Goal: Task Accomplishment & Management: Manage account settings

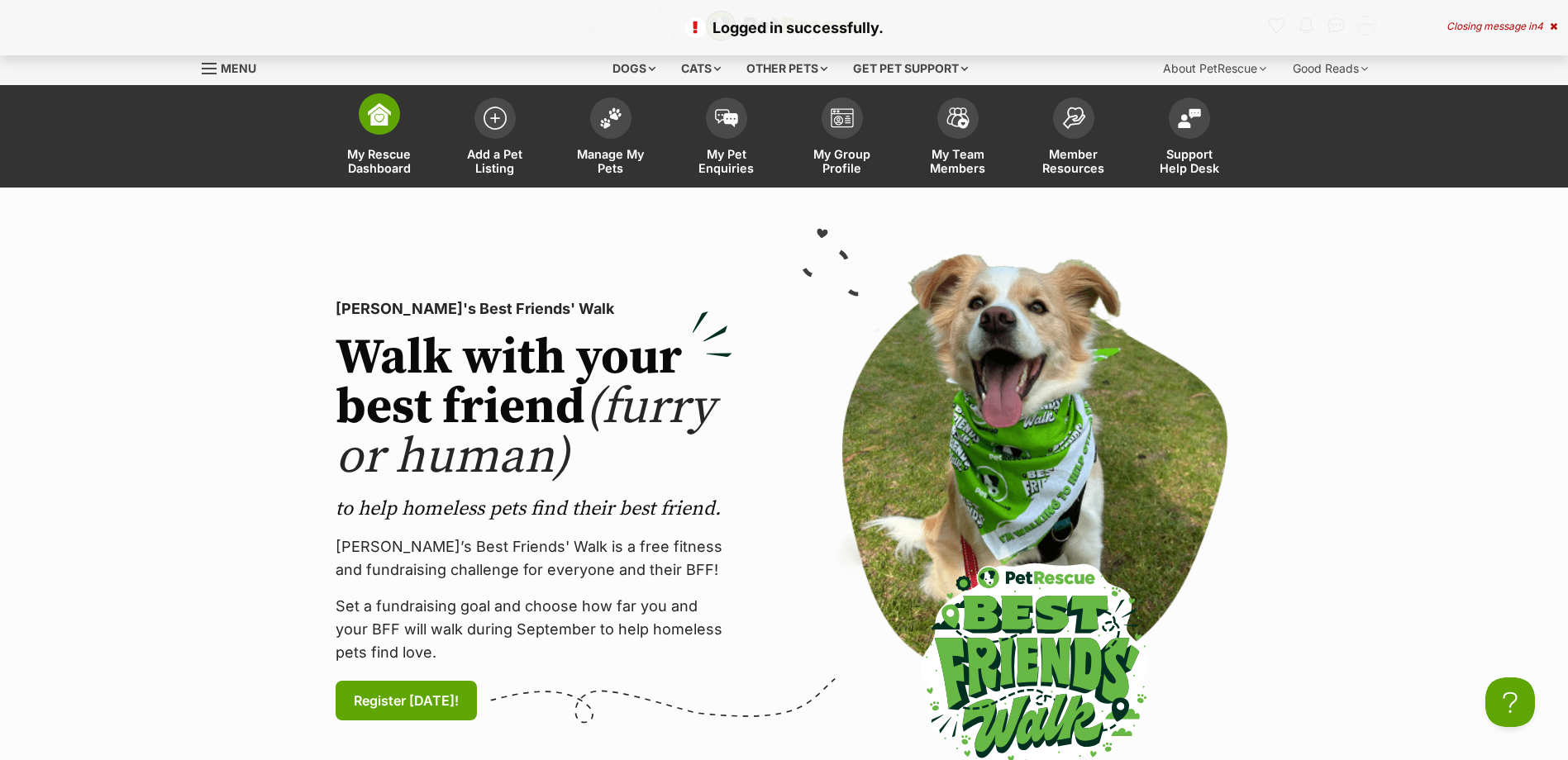
click at [385, 118] on img at bounding box center [379, 113] width 23 height 23
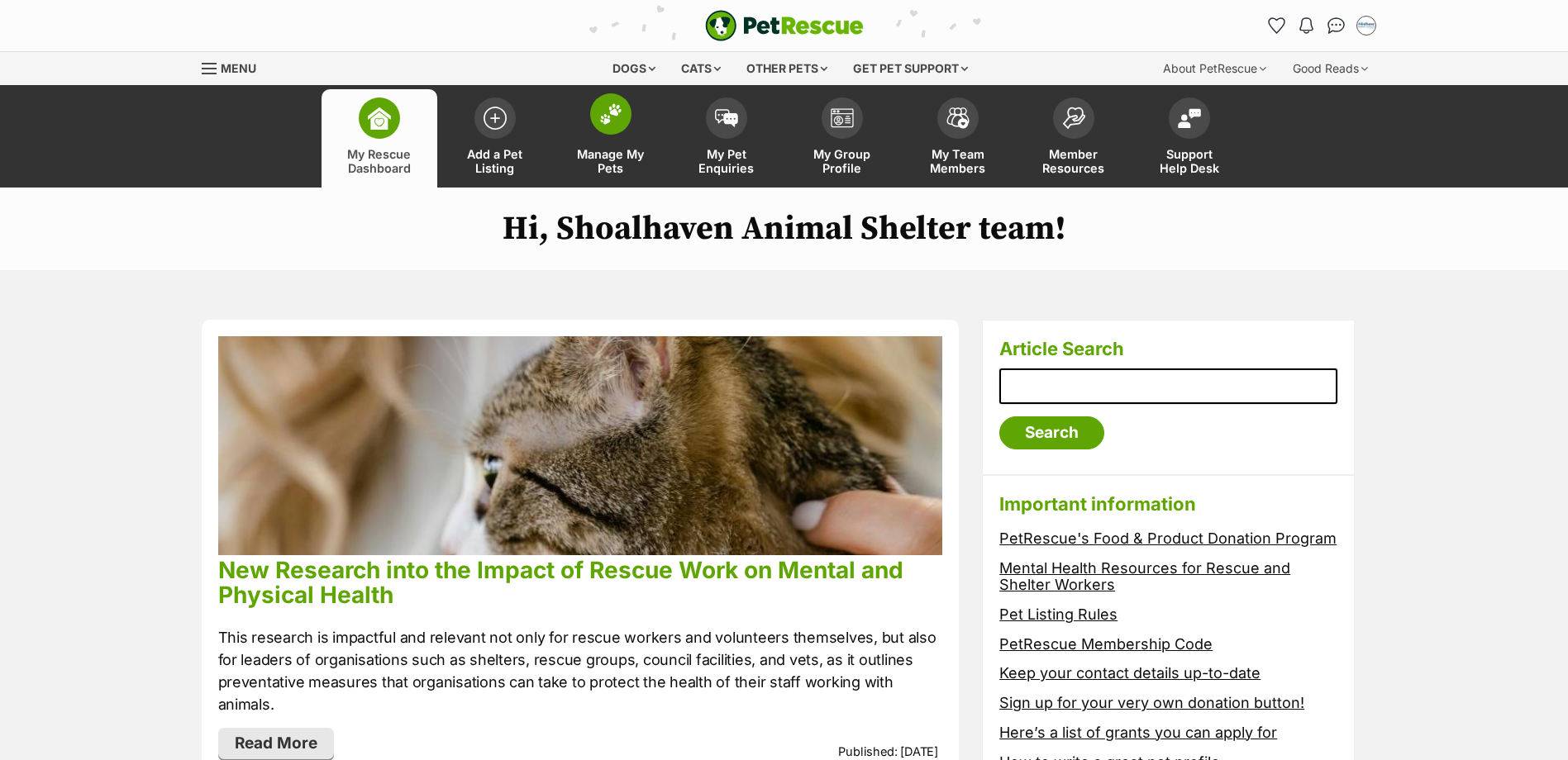
click at [600, 113] on img at bounding box center [611, 113] width 23 height 21
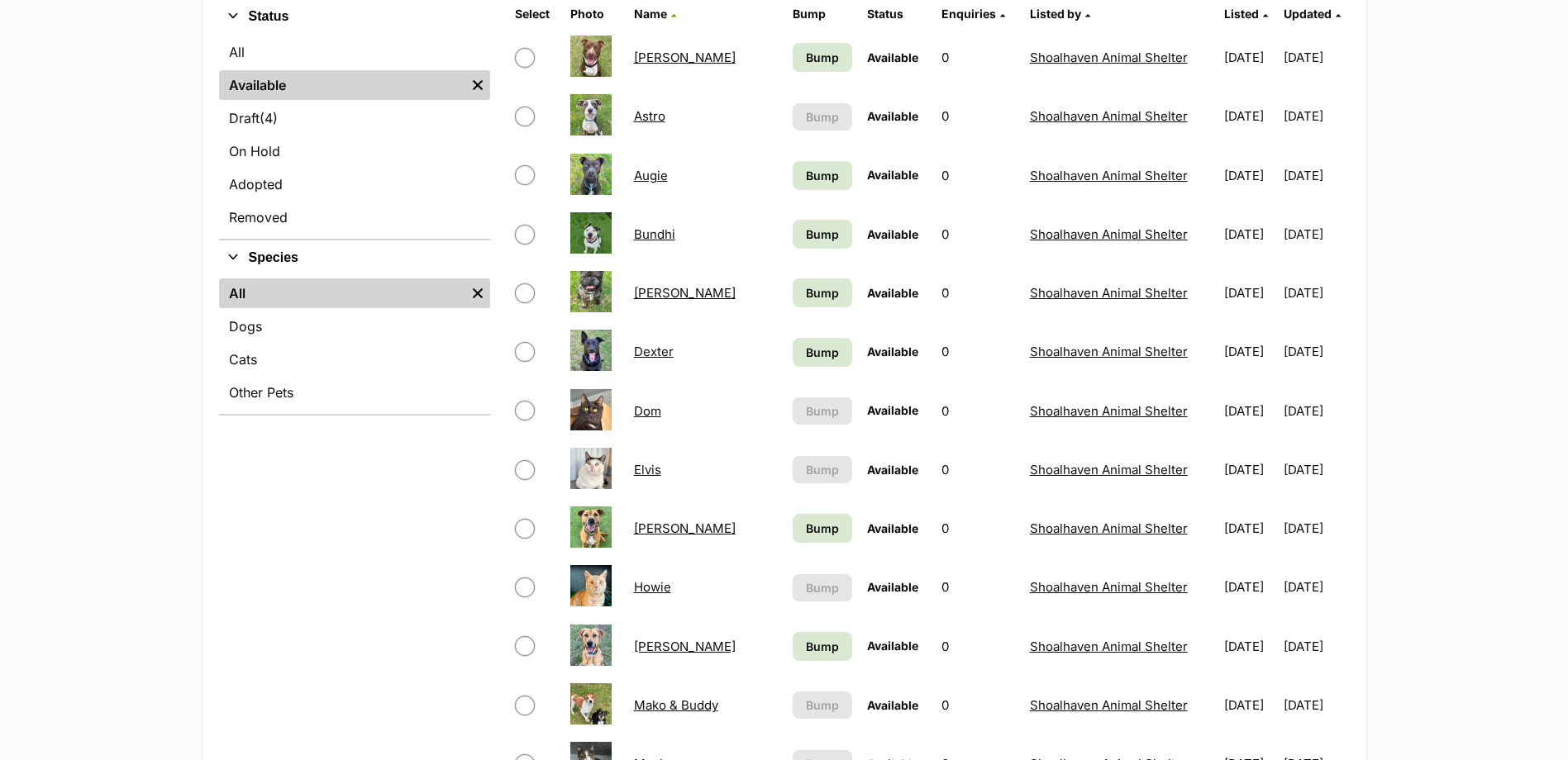
scroll to position [414, 0]
click at [322, 190] on link "Adopted" at bounding box center [354, 183] width 271 height 30
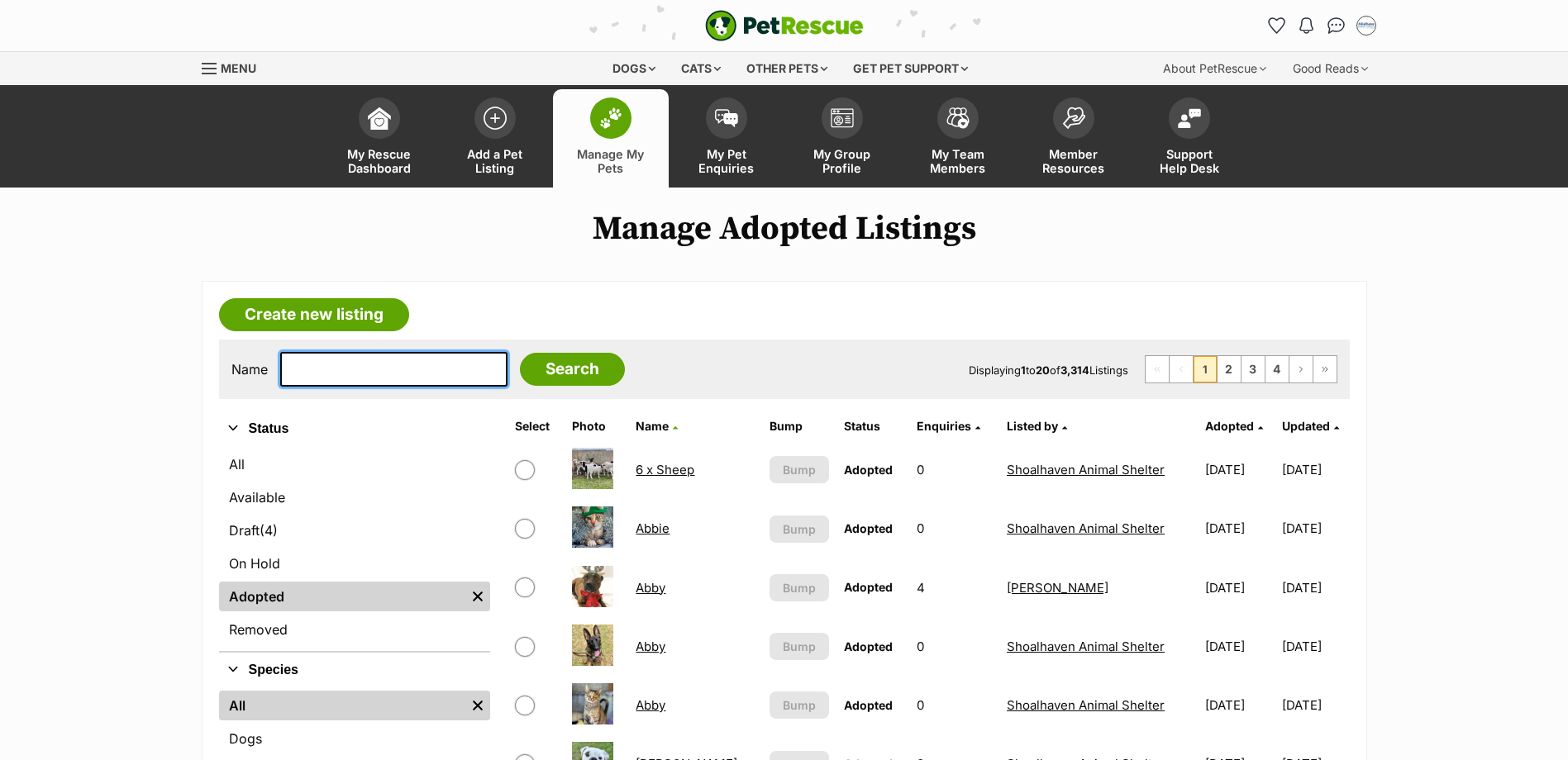
click at [384, 361] on input "text" at bounding box center [394, 369] width 227 height 34
type input "maple"
click at [520, 352] on input "Search" at bounding box center [573, 369] width 105 height 33
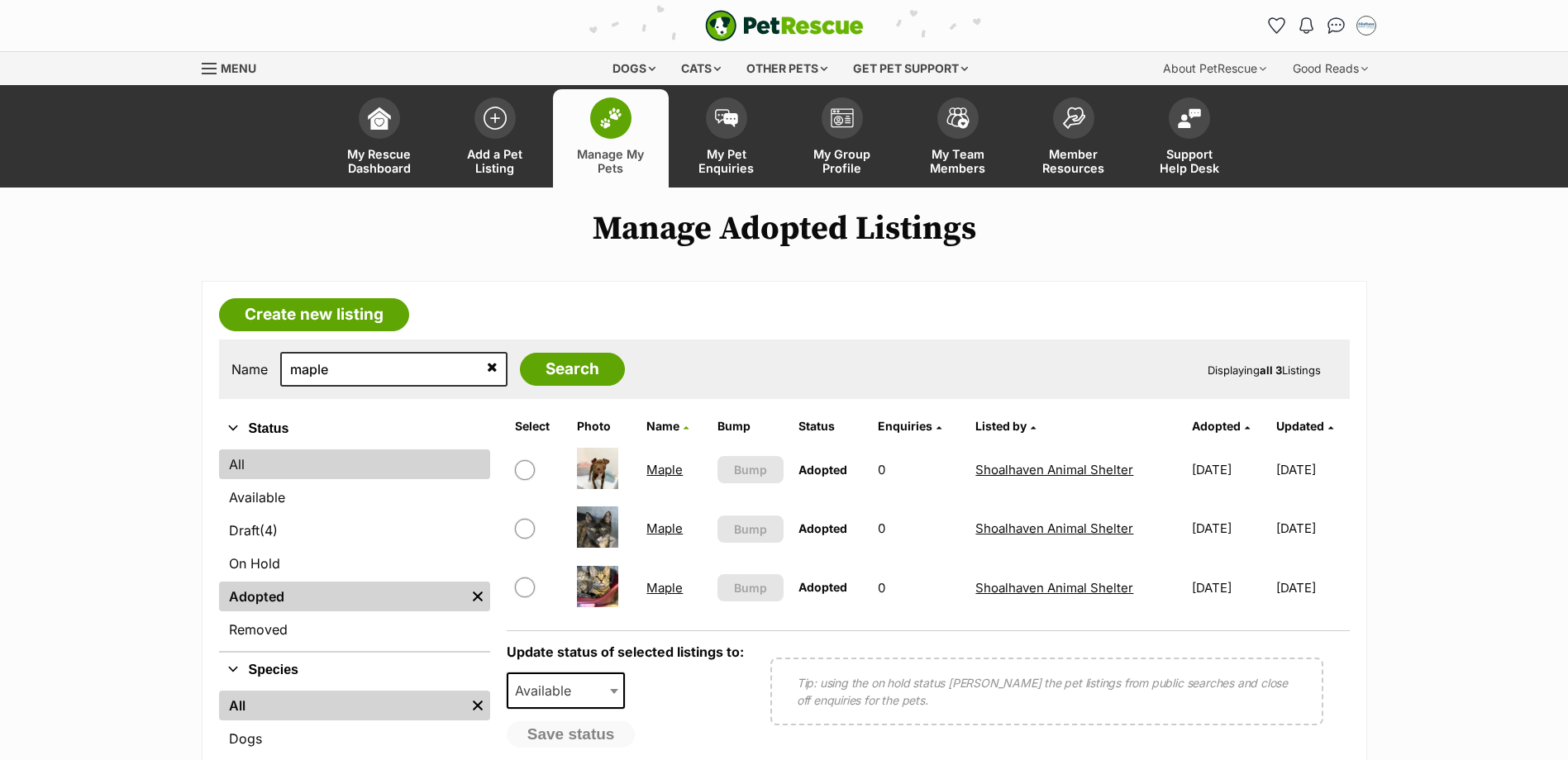
click at [309, 475] on link "All" at bounding box center [354, 464] width 271 height 30
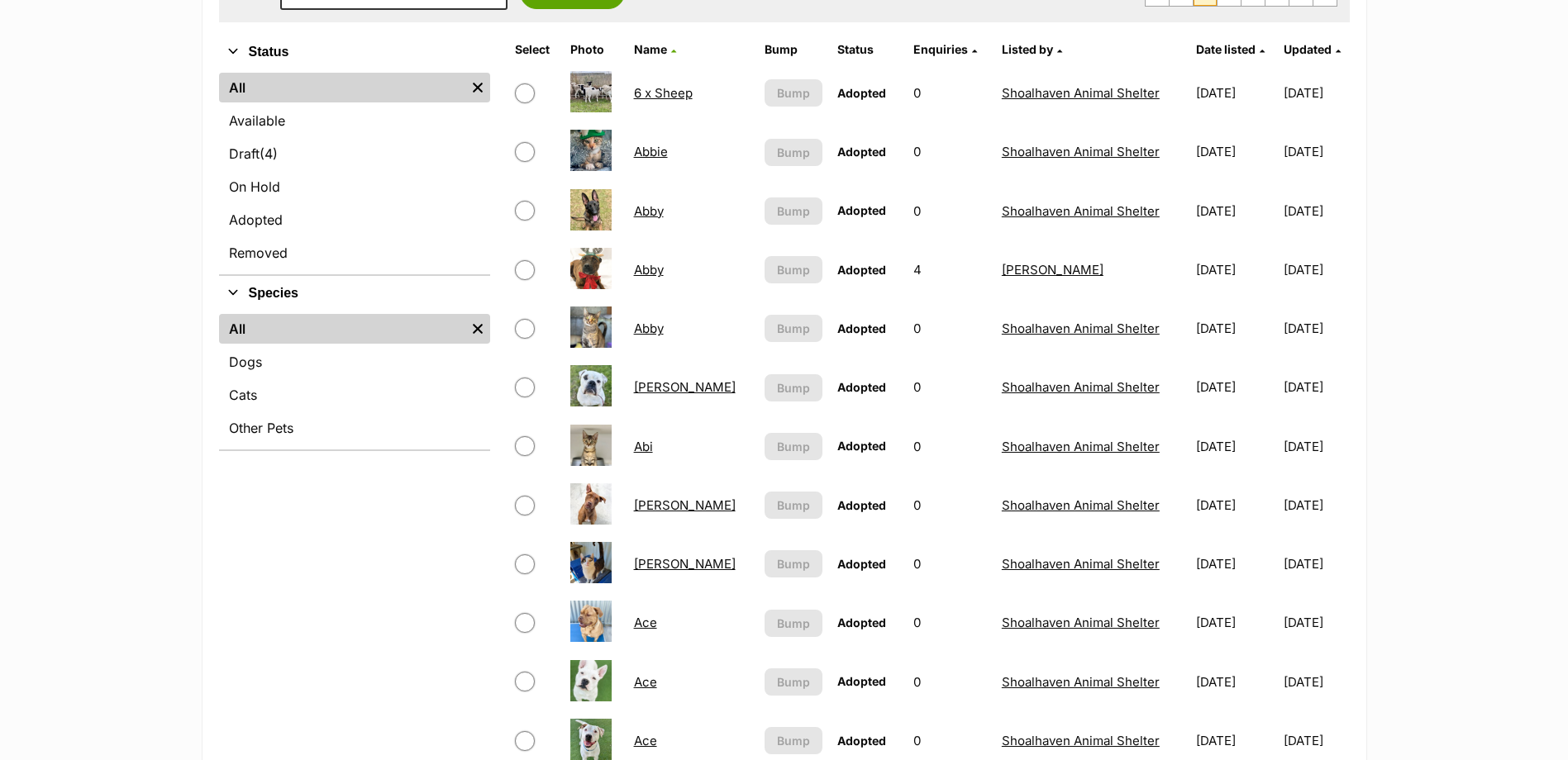
scroll to position [248, 0]
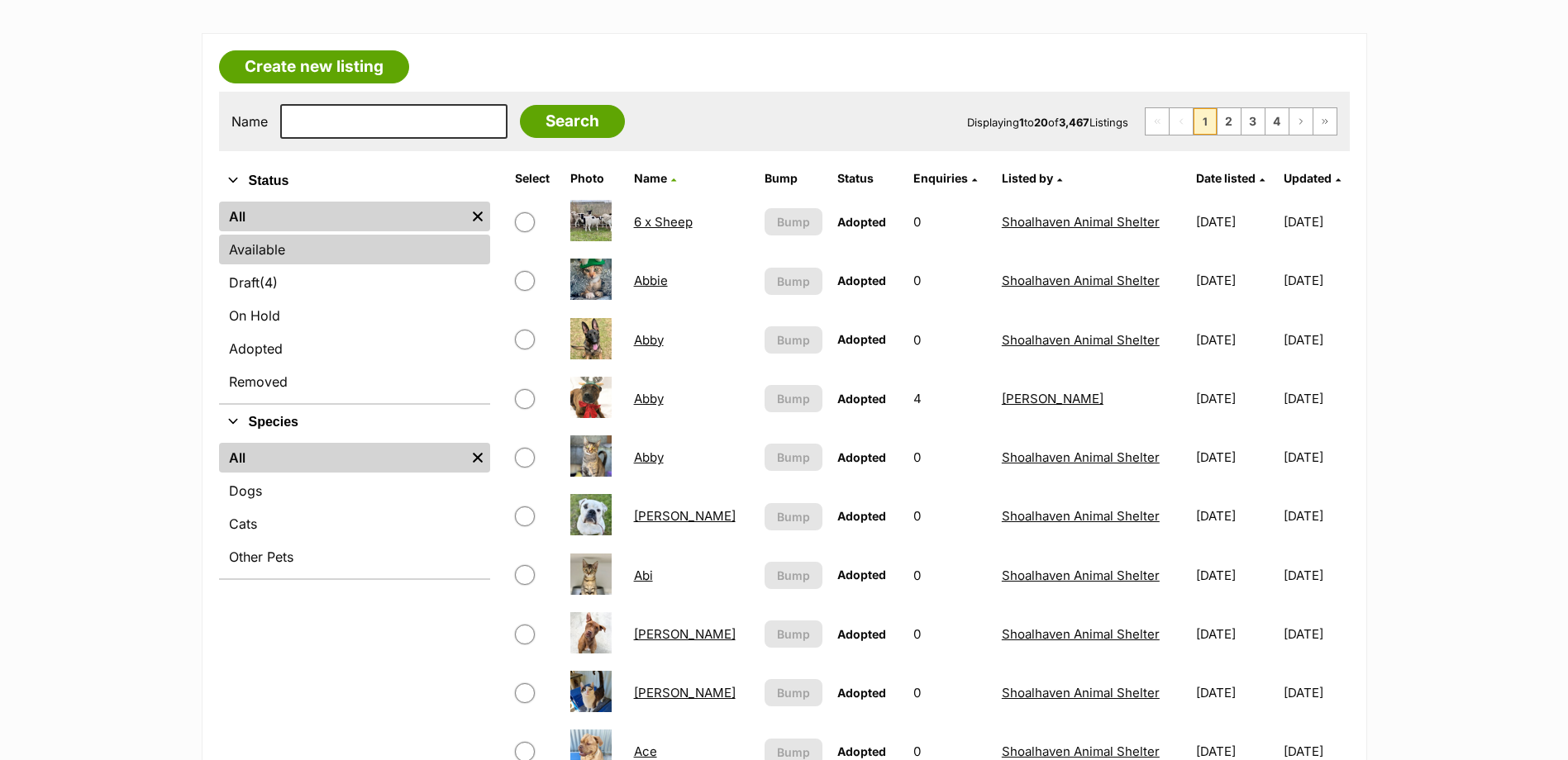
click at [331, 253] on link "Available" at bounding box center [354, 249] width 271 height 30
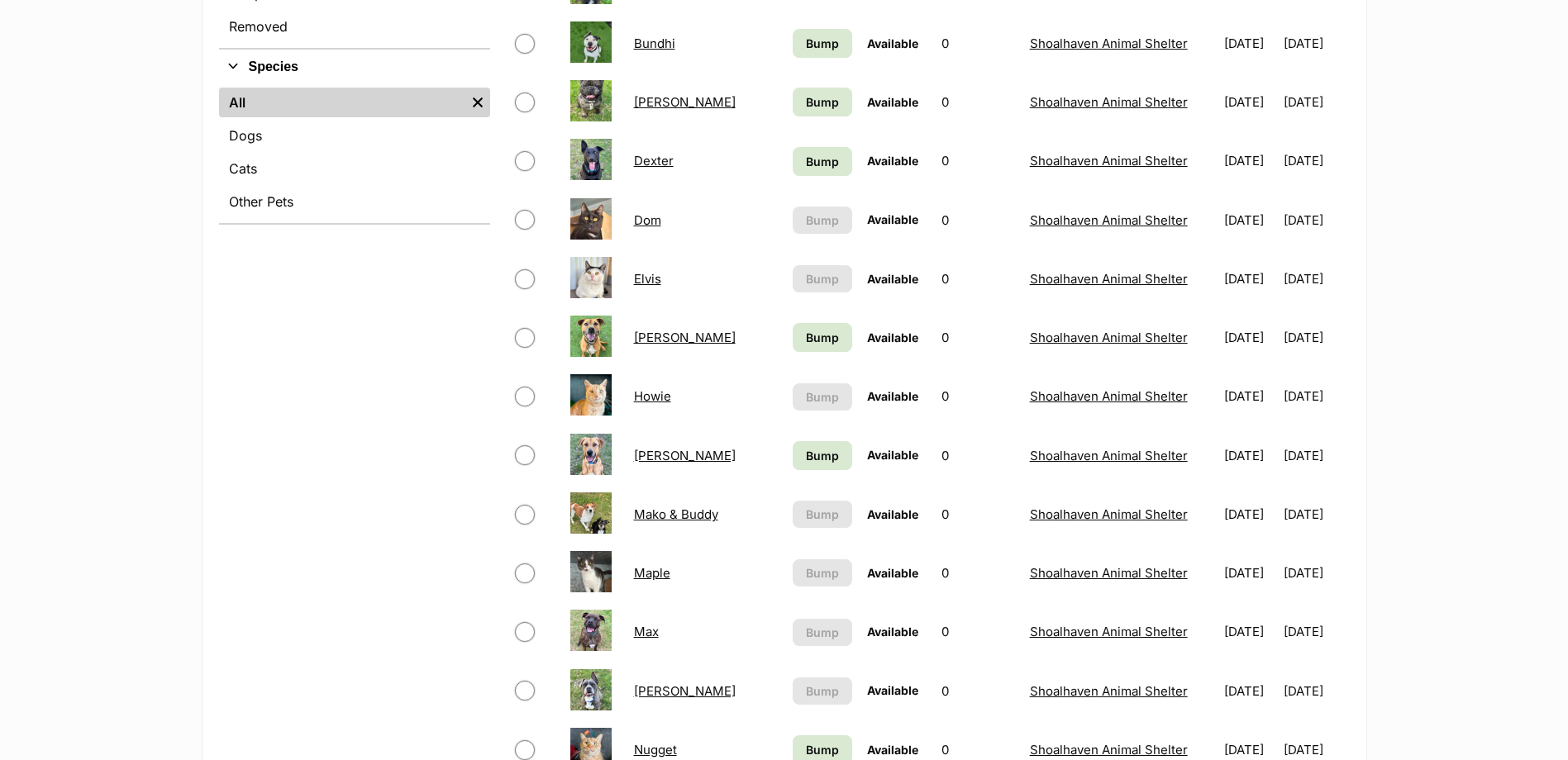
scroll to position [661, 0]
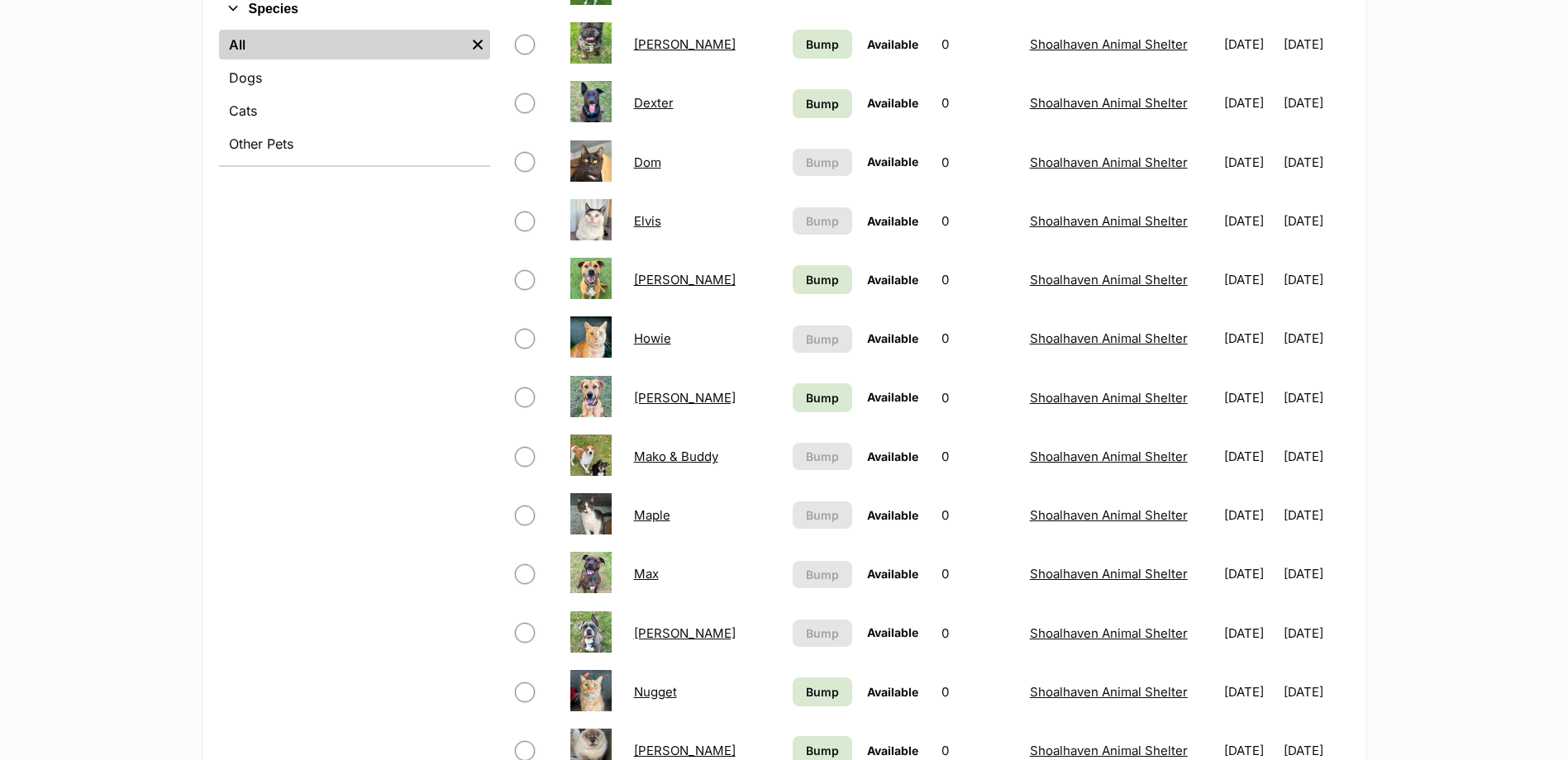
click at [658, 511] on link "Maple" at bounding box center [652, 515] width 36 height 15
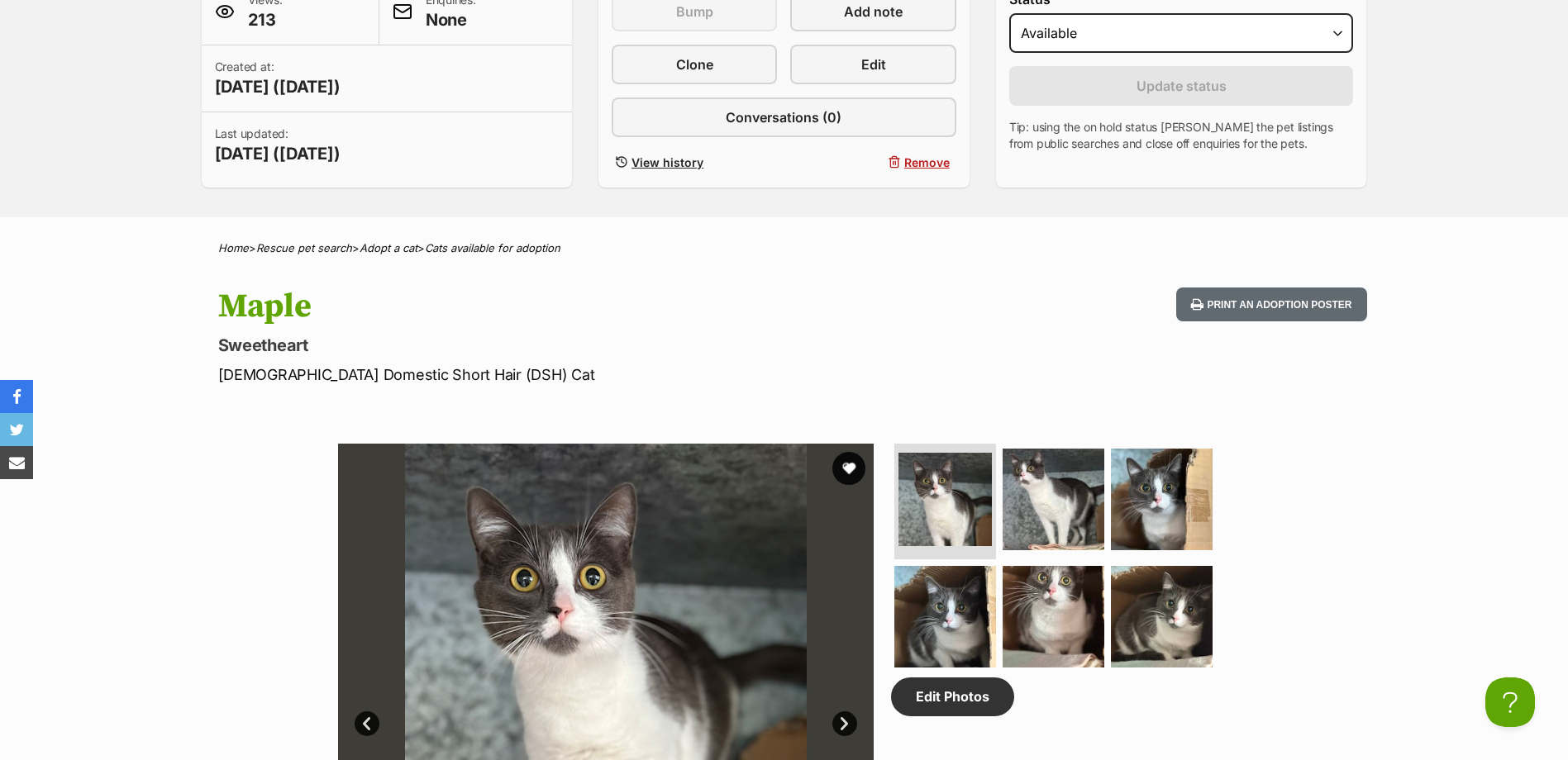
scroll to position [248, 0]
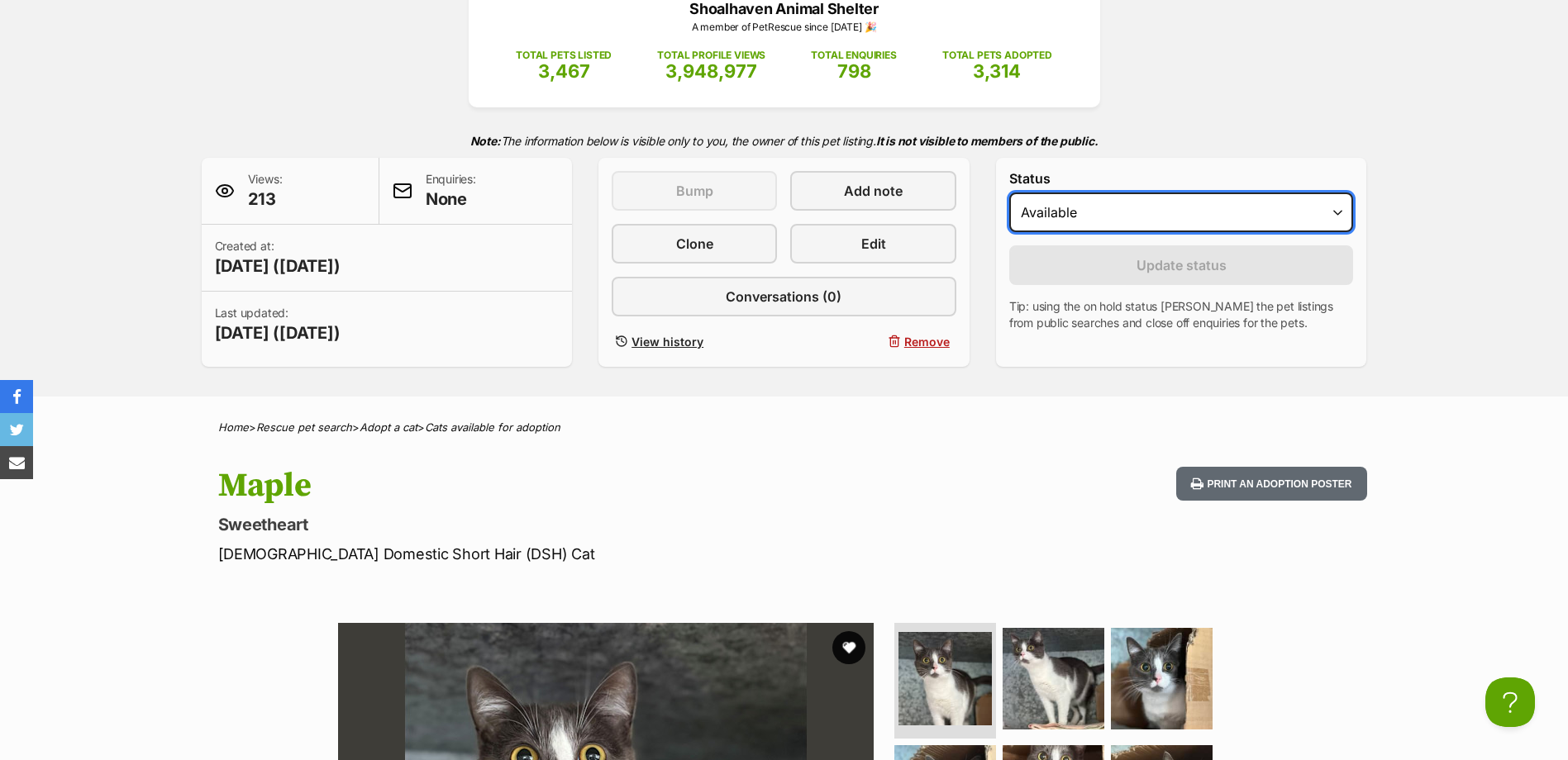
click at [1105, 226] on select "Draft Available On hold Adopted" at bounding box center [1182, 212] width 345 height 40
select select "rehomed"
click at [1010, 193] on select "Draft Available On hold Adopted" at bounding box center [1182, 212] width 345 height 40
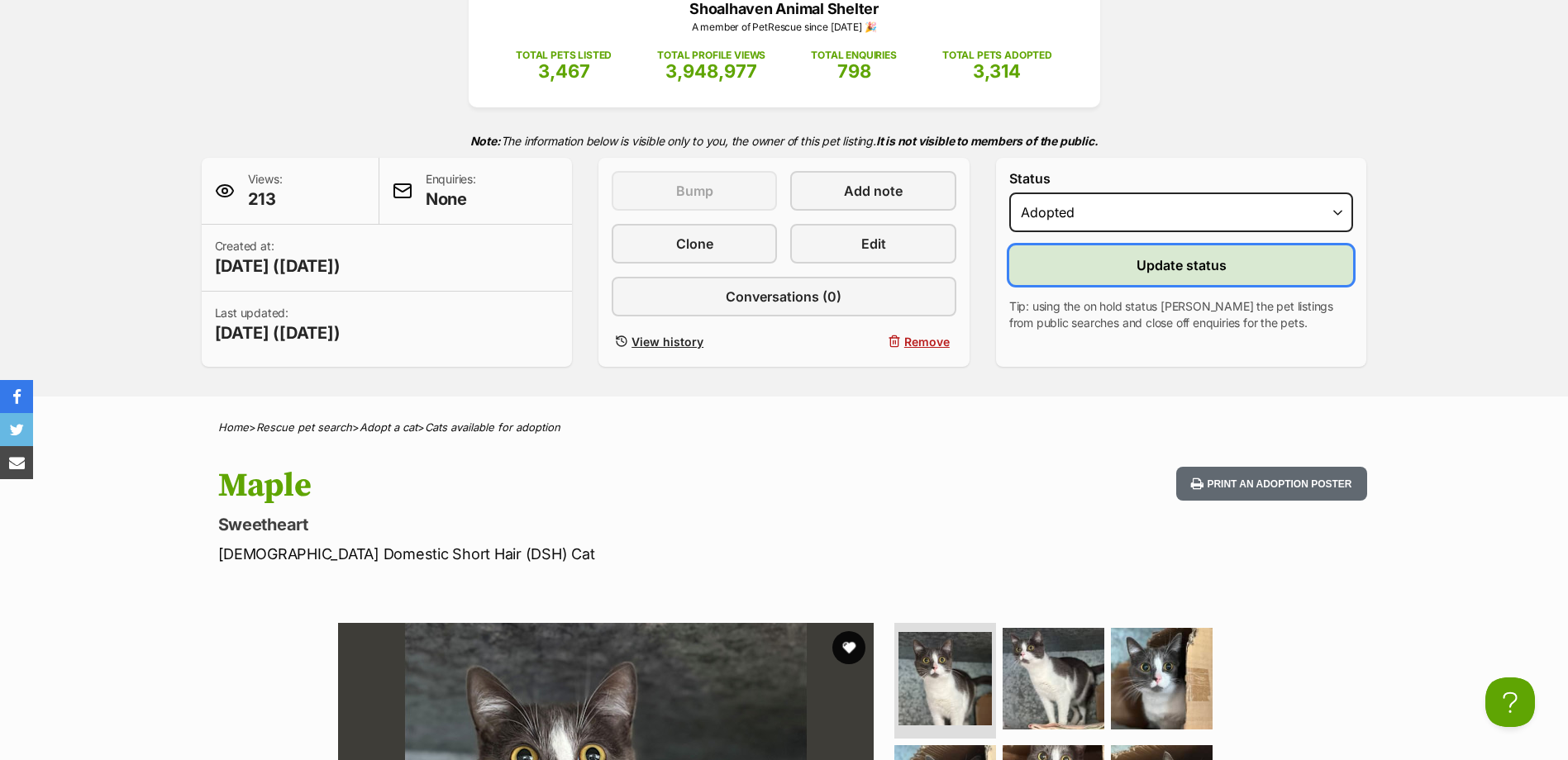
click at [1152, 267] on span "Update status" at bounding box center [1182, 265] width 90 height 20
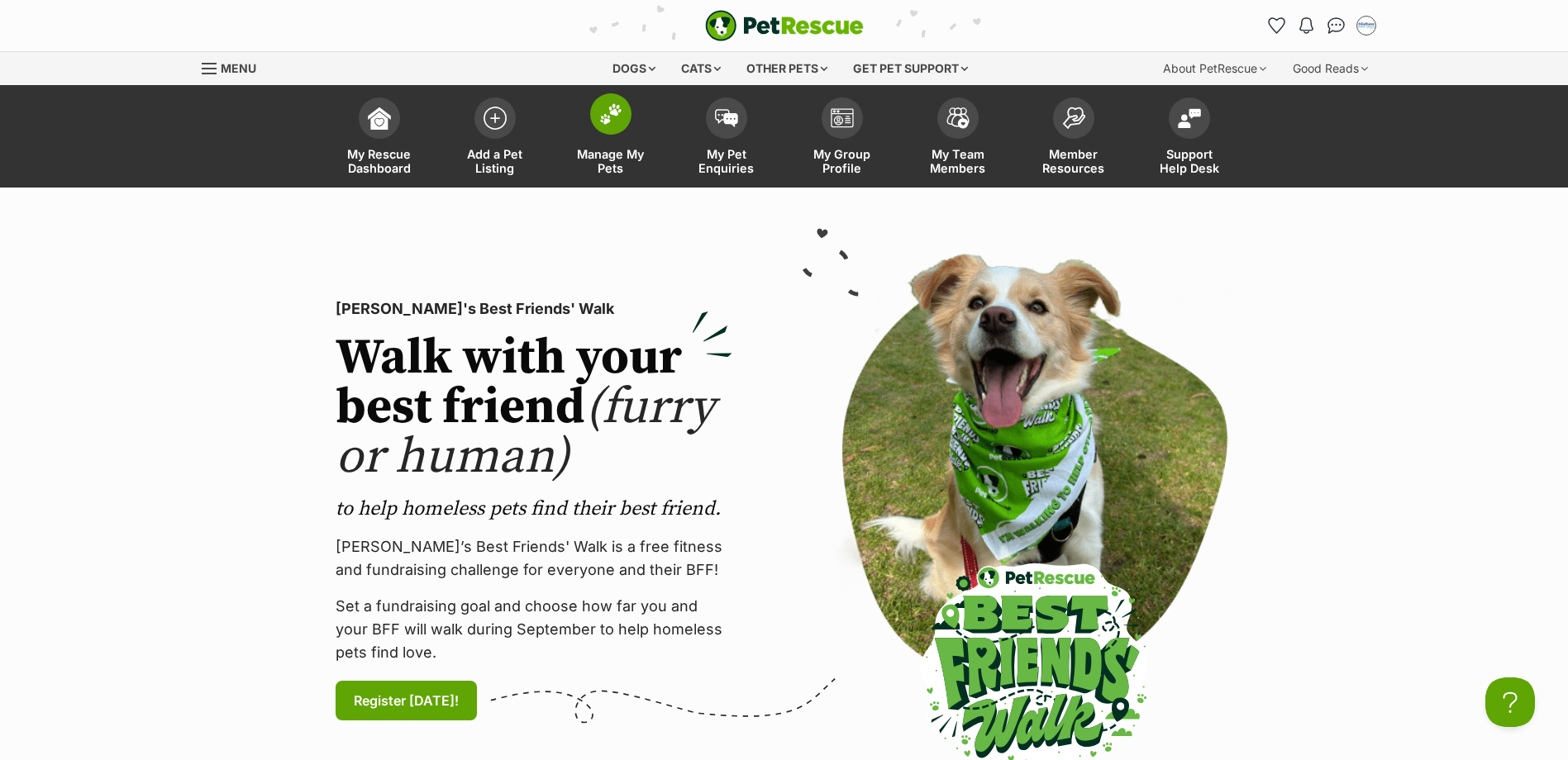
click at [602, 120] on img at bounding box center [611, 113] width 23 height 21
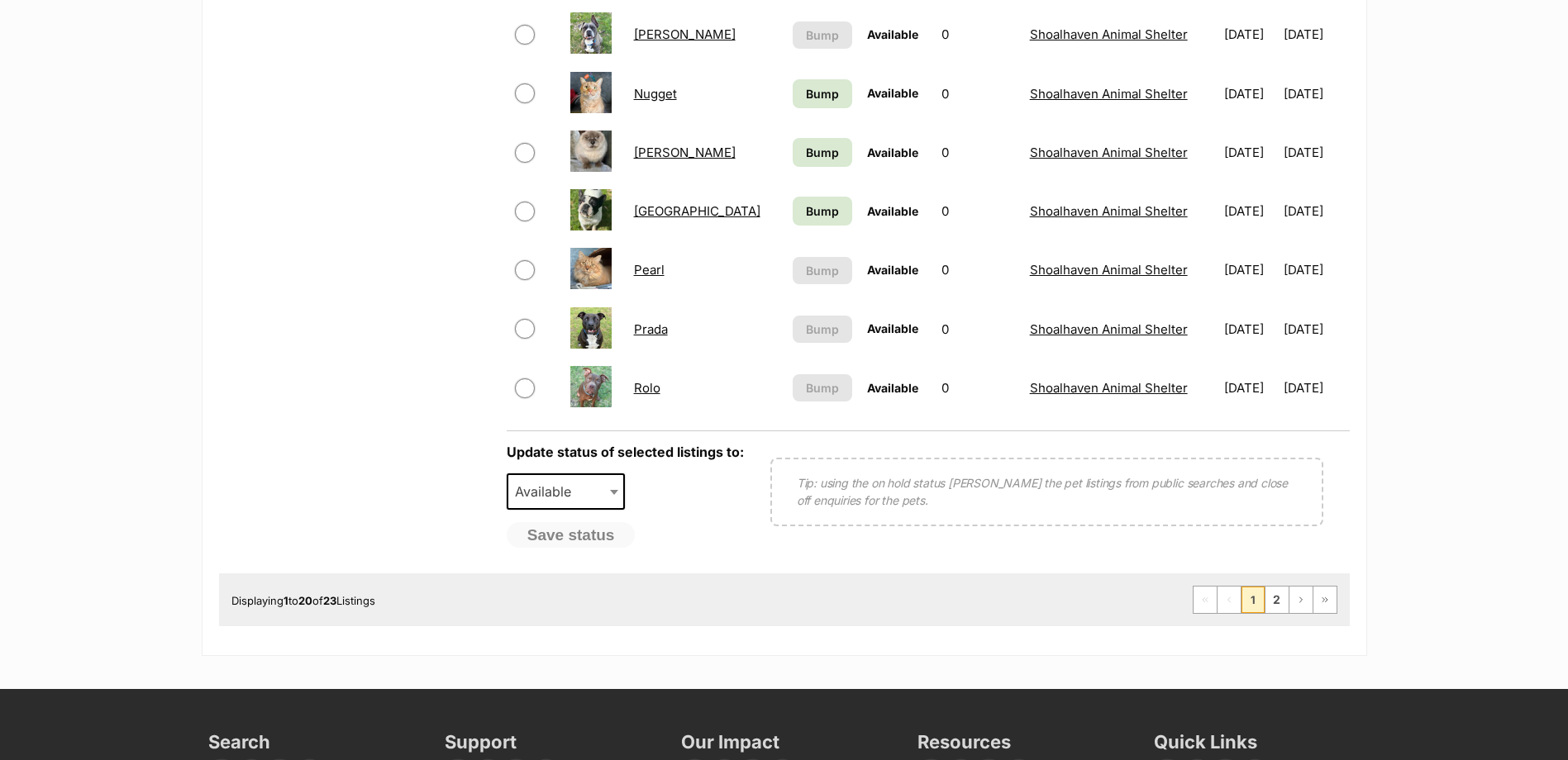
scroll to position [1240, 0]
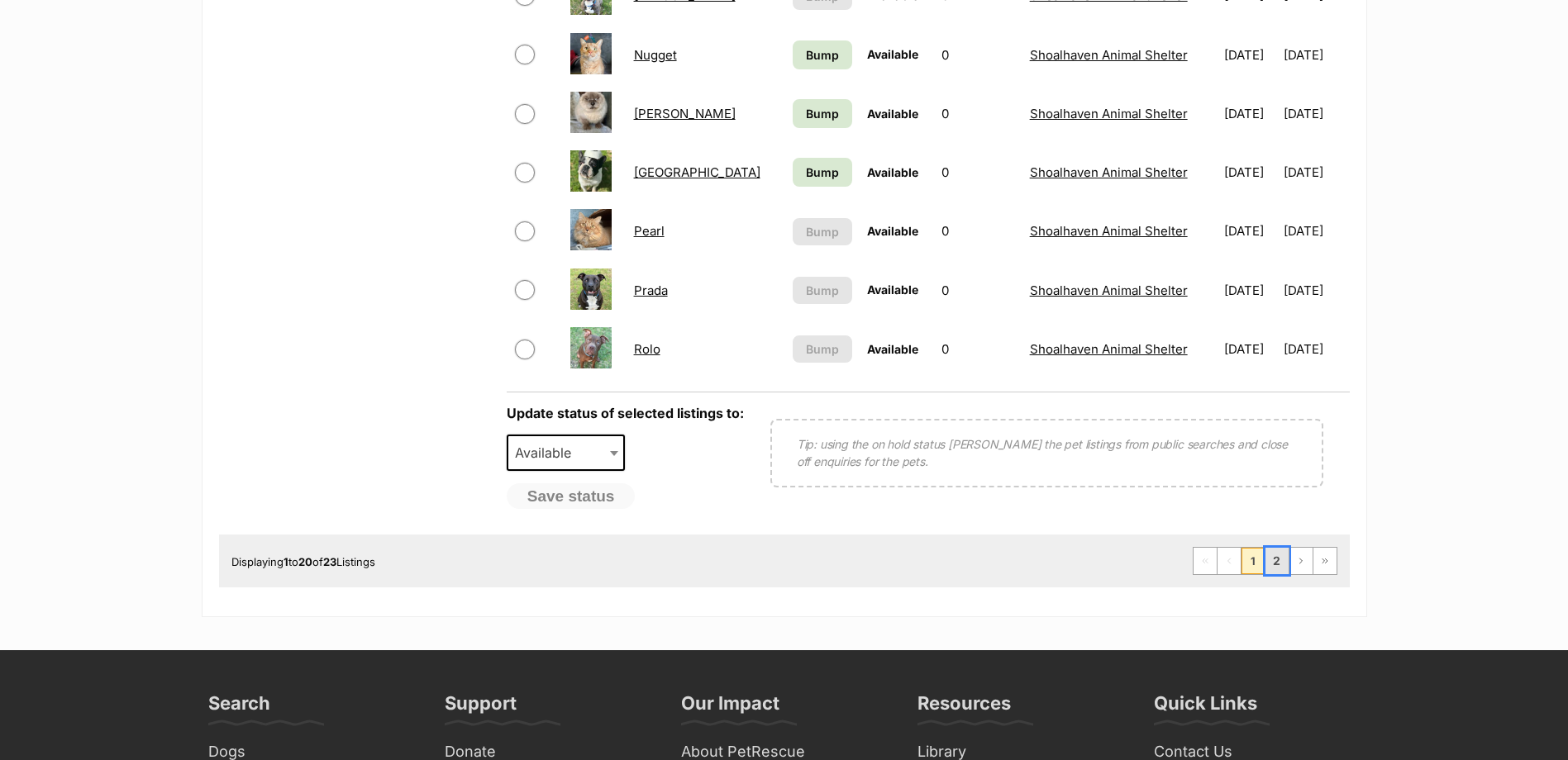
click at [1275, 564] on link "2" at bounding box center [1277, 561] width 23 height 27
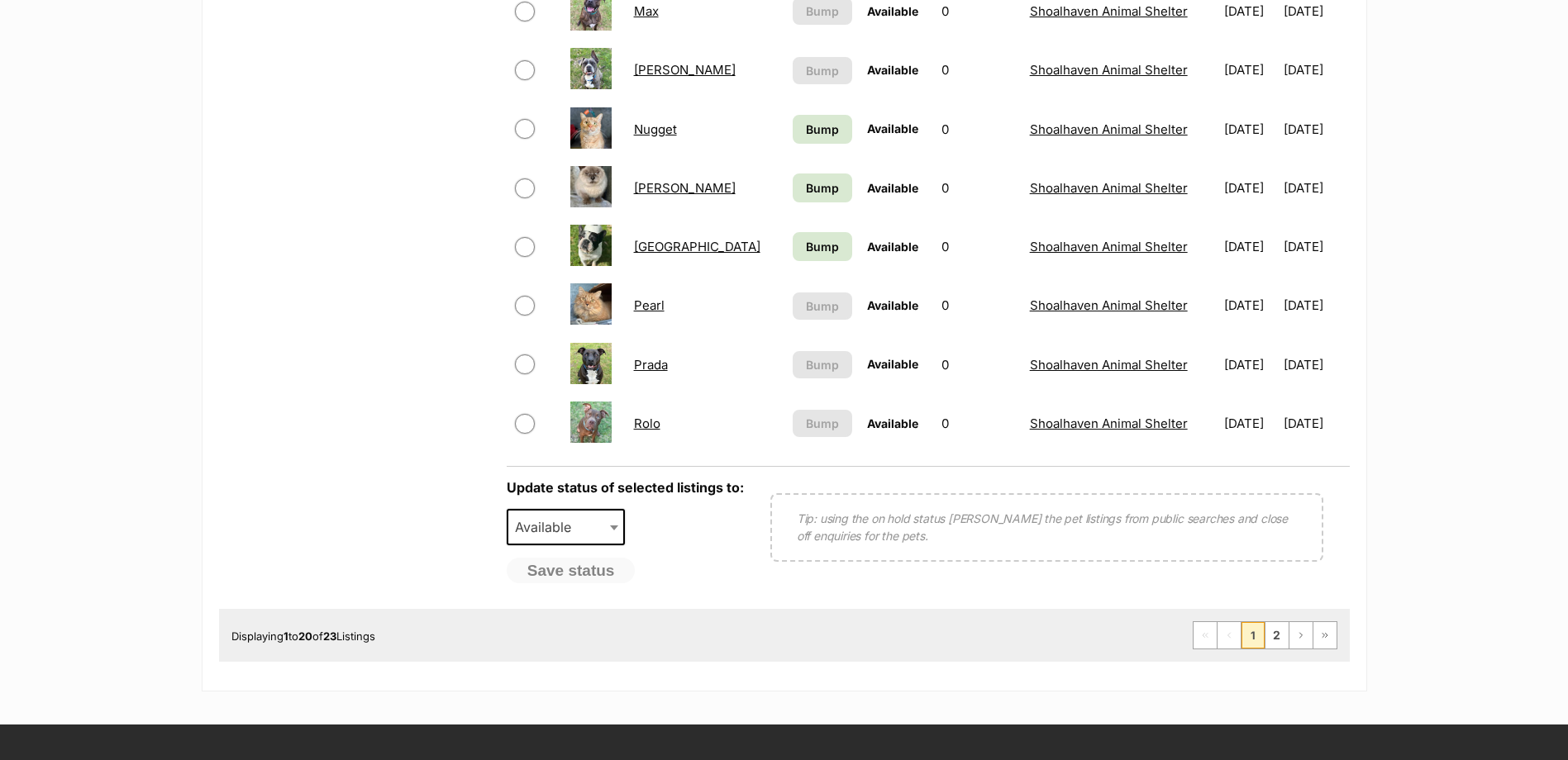
scroll to position [1075, 0]
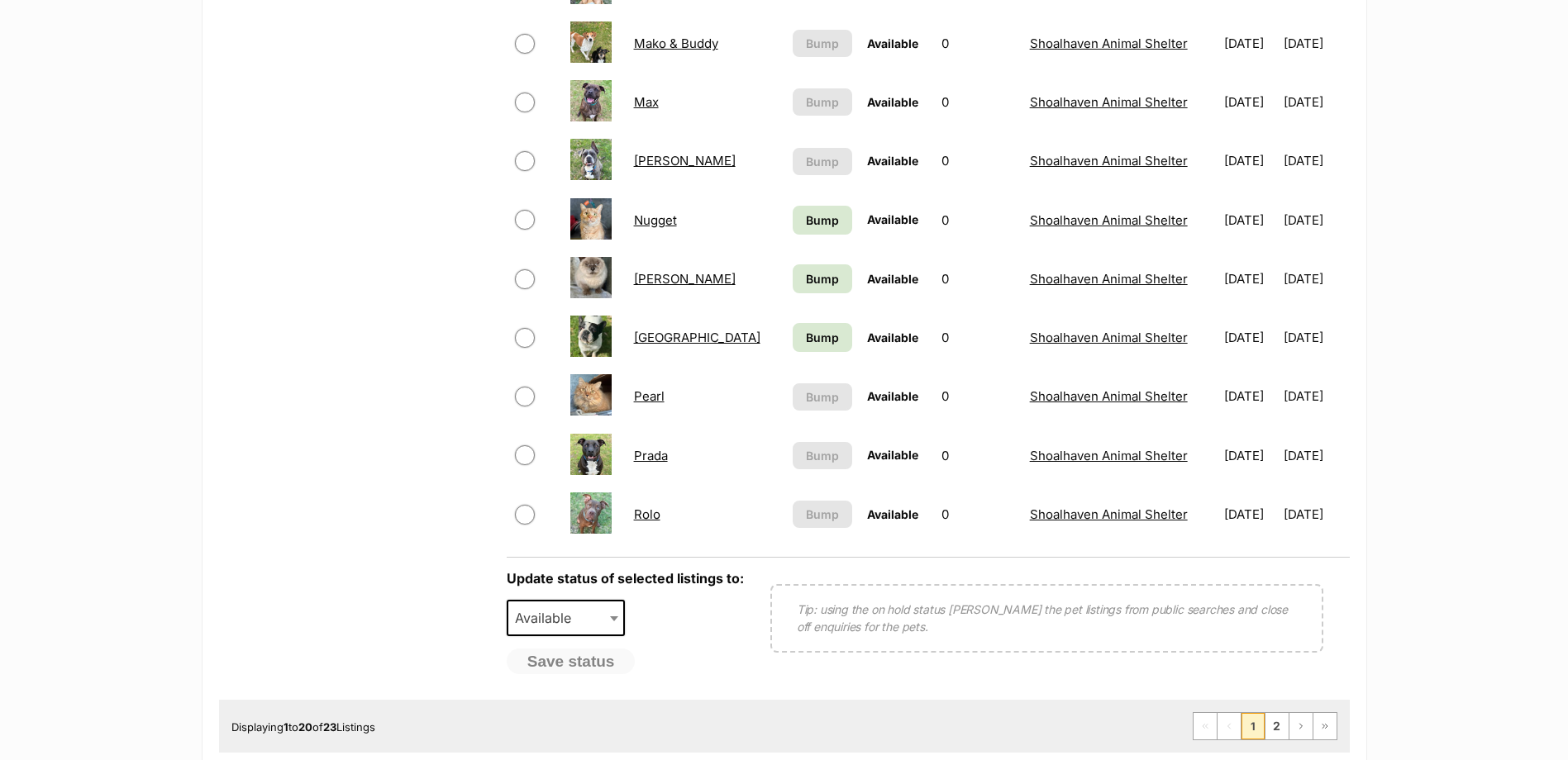
click at [644, 401] on link "Pearl" at bounding box center [649, 396] width 31 height 15
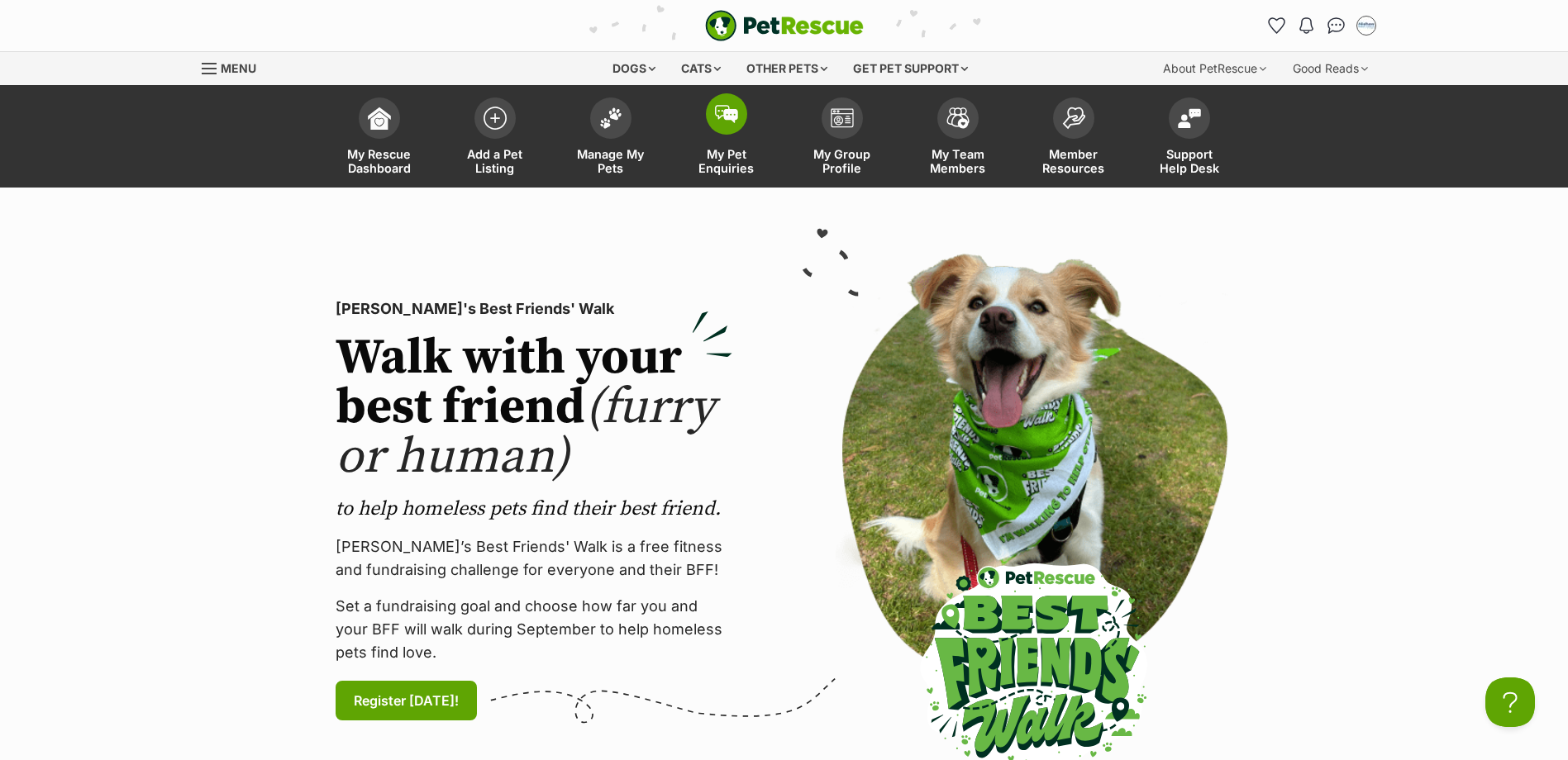
click at [721, 109] on img at bounding box center [726, 113] width 23 height 18
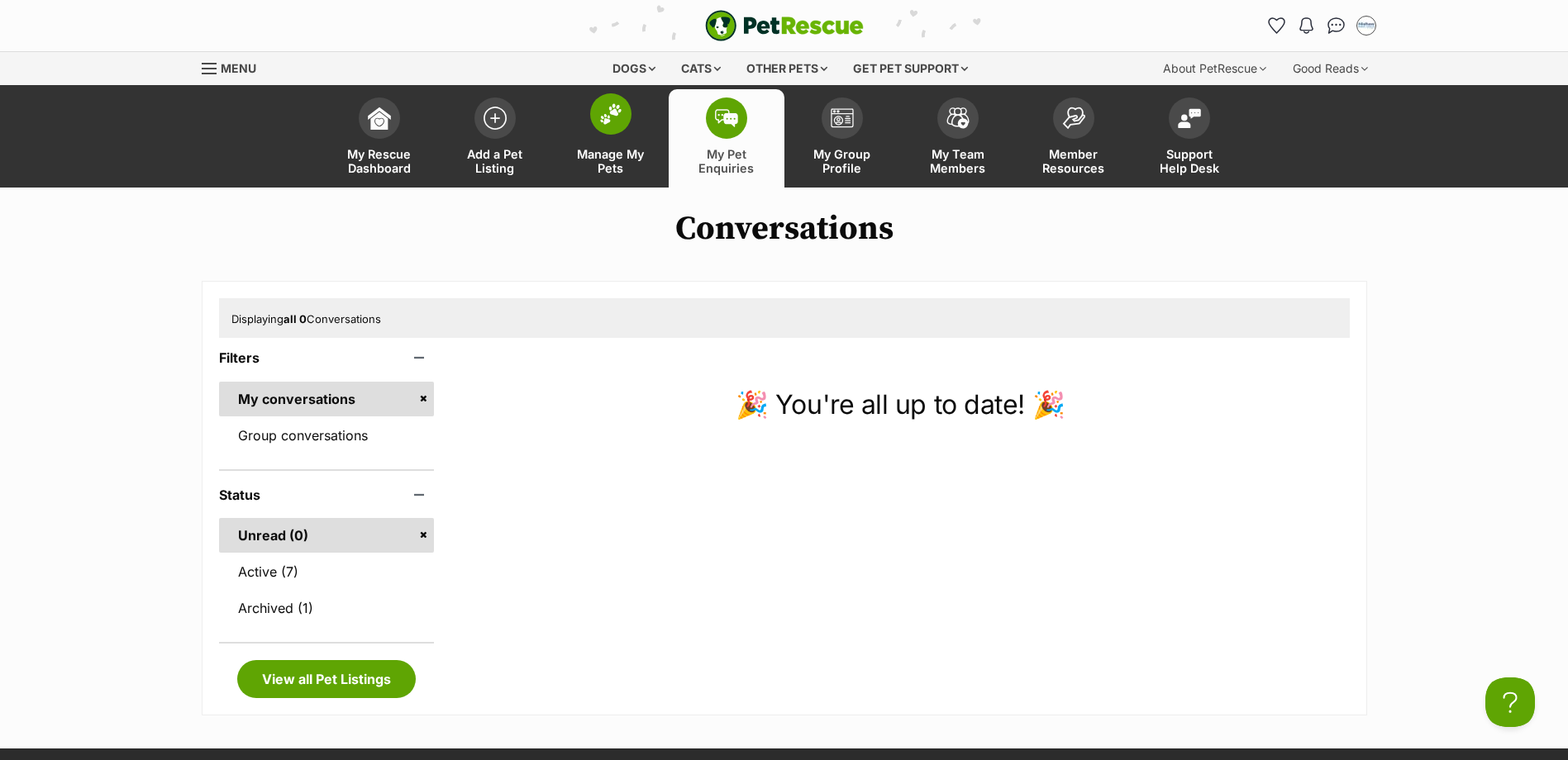
click at [601, 122] on img at bounding box center [611, 113] width 23 height 21
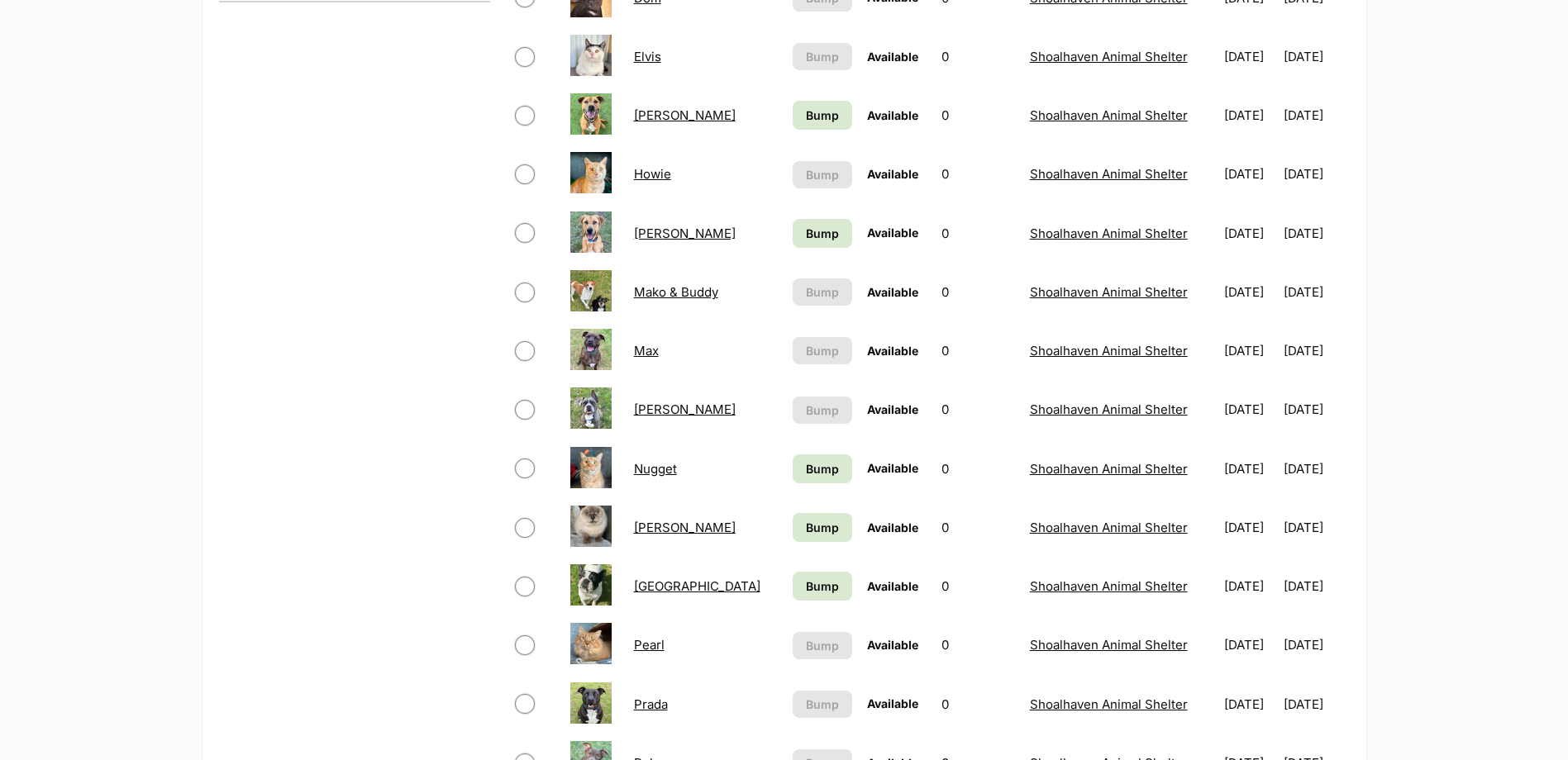
scroll to position [826, 0]
click at [649, 645] on link "Pearl" at bounding box center [649, 644] width 31 height 15
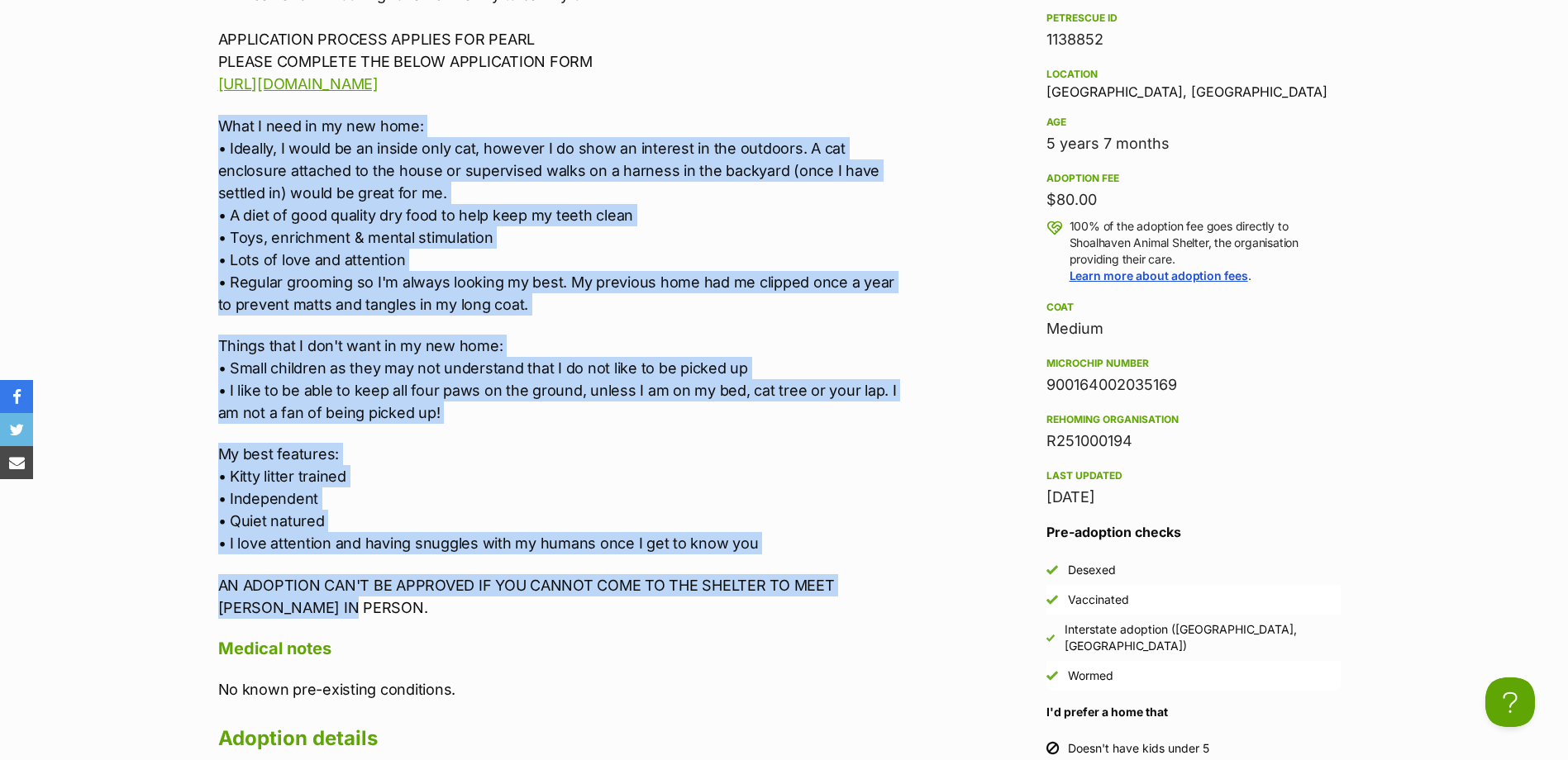
drag, startPoint x: 220, startPoint y: 291, endPoint x: 418, endPoint y: 601, distance: 367.8
click at [418, 601] on div "I'm Pearl and I'm looking for a new family to call my own. APPLICATION PROCESS …" at bounding box center [560, 301] width 683 height 635
drag, startPoint x: 418, startPoint y: 601, endPoint x: 418, endPoint y: 552, distance: 49.0
click at [384, 553] on p "My best features: • Kitty litter trained • Independent • Quiet natured • I love…" at bounding box center [560, 499] width 683 height 112
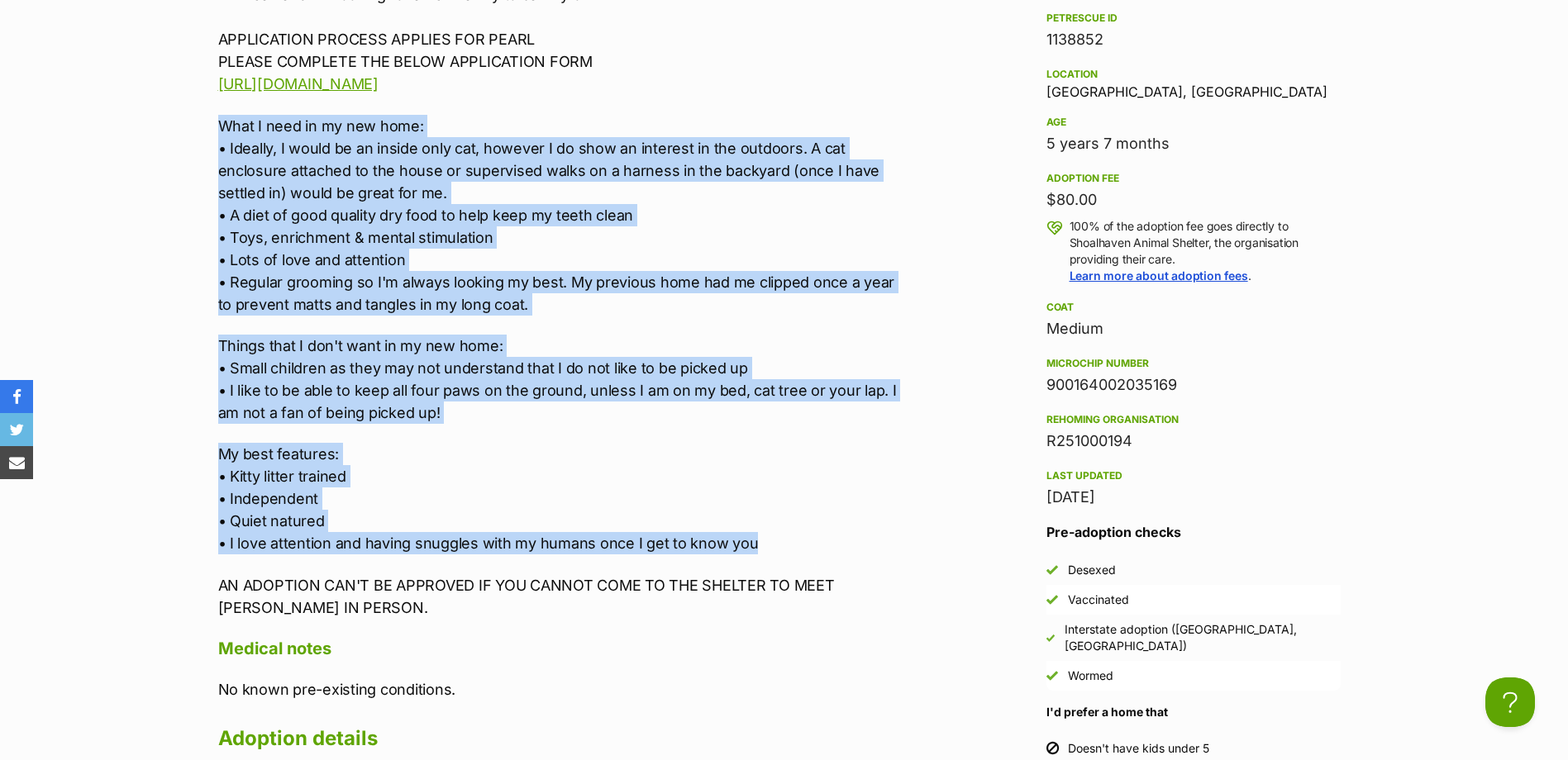
drag, startPoint x: 756, startPoint y: 544, endPoint x: 132, endPoint y: 129, distance: 749.4
click at [132, 129] on section "Shoalhaven Animal Shelter A member of PetRescue since 2018 🎉 TOTAL PETS LISTED …" at bounding box center [784, 165] width 1568 height 3095
copy div "What I need in my new home: • Ideally, I would be an inside only cat, however I…"
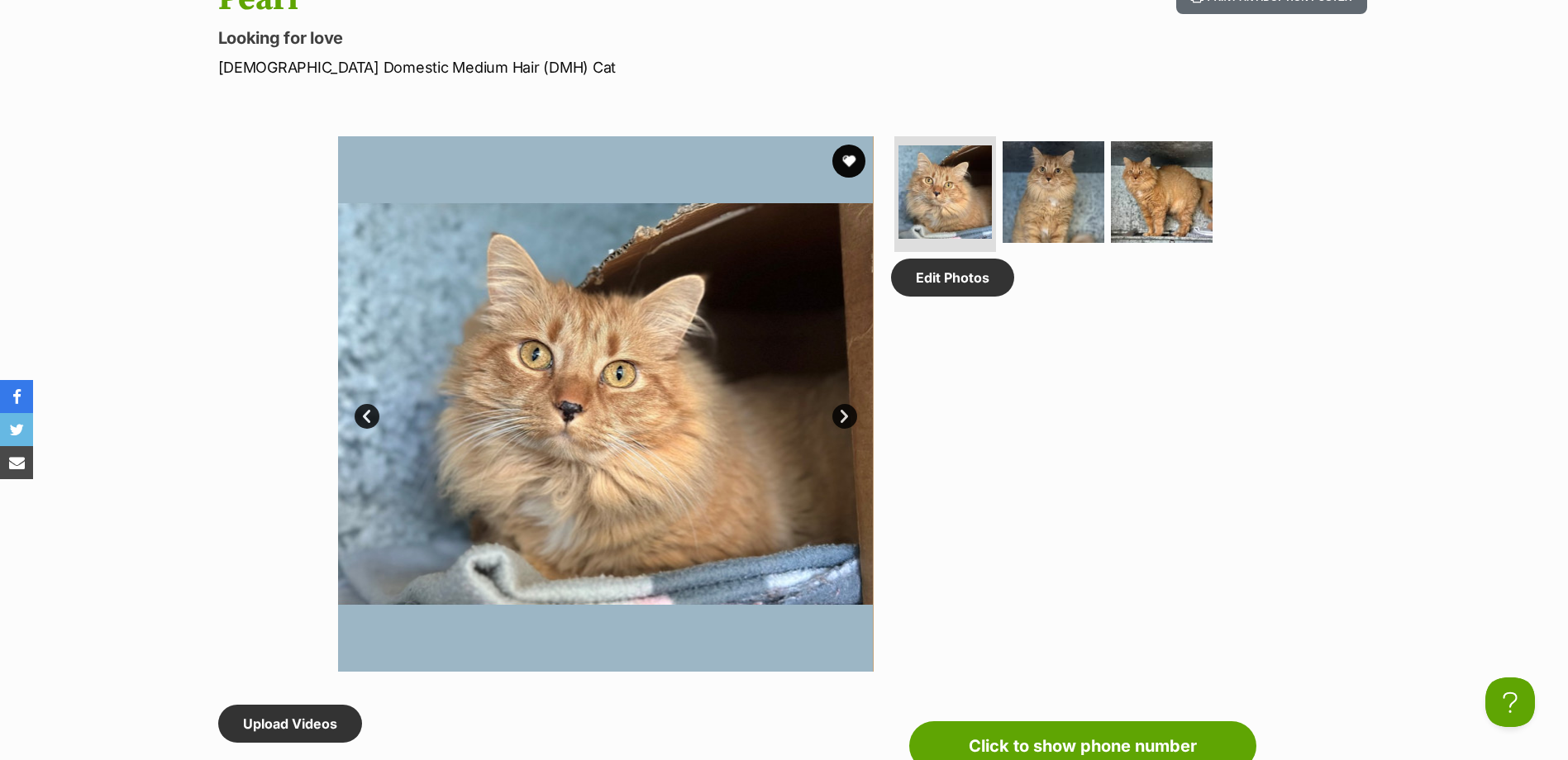
scroll to position [744, 0]
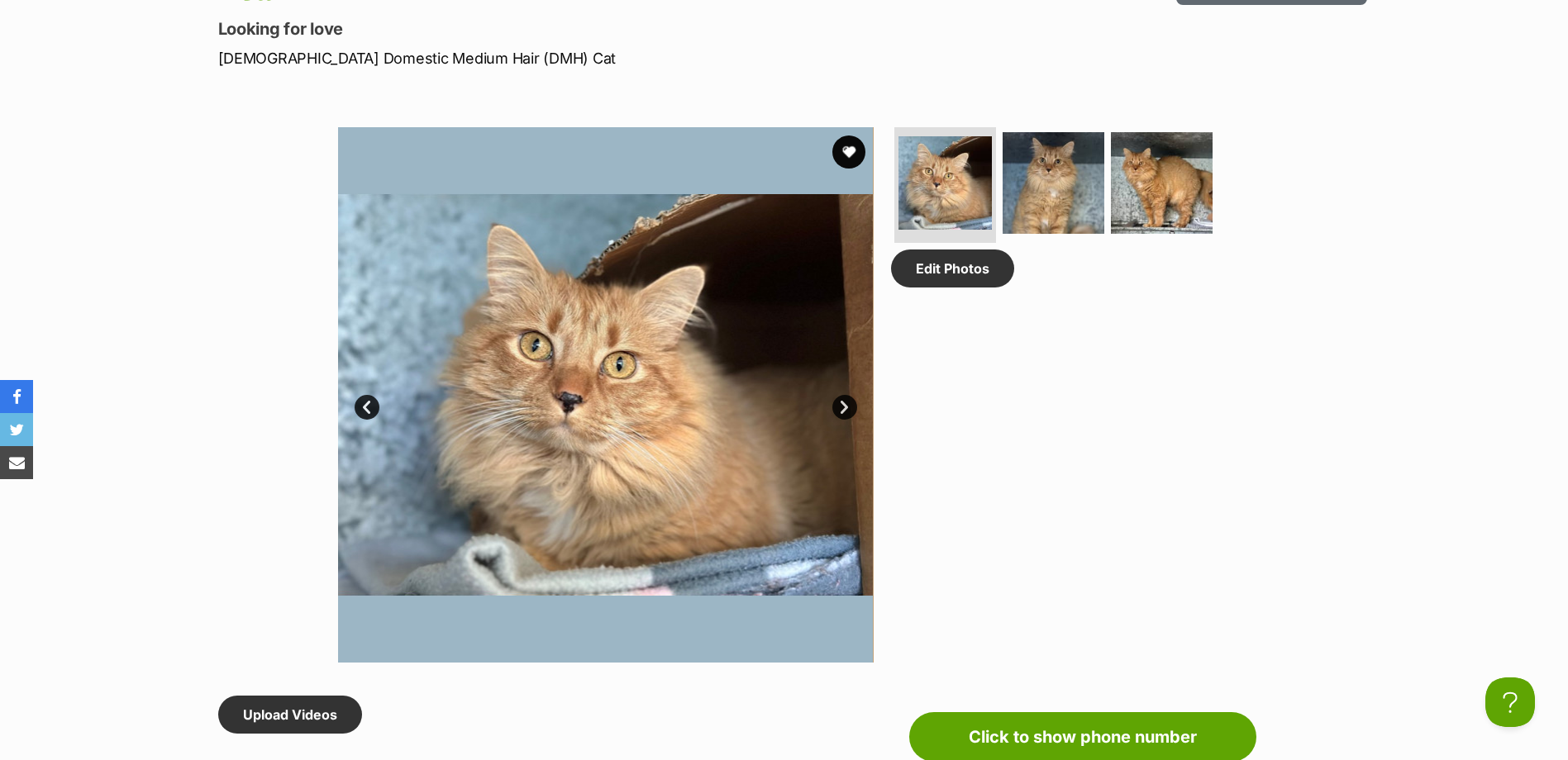
click at [551, 432] on img at bounding box center [606, 395] width 536 height 536
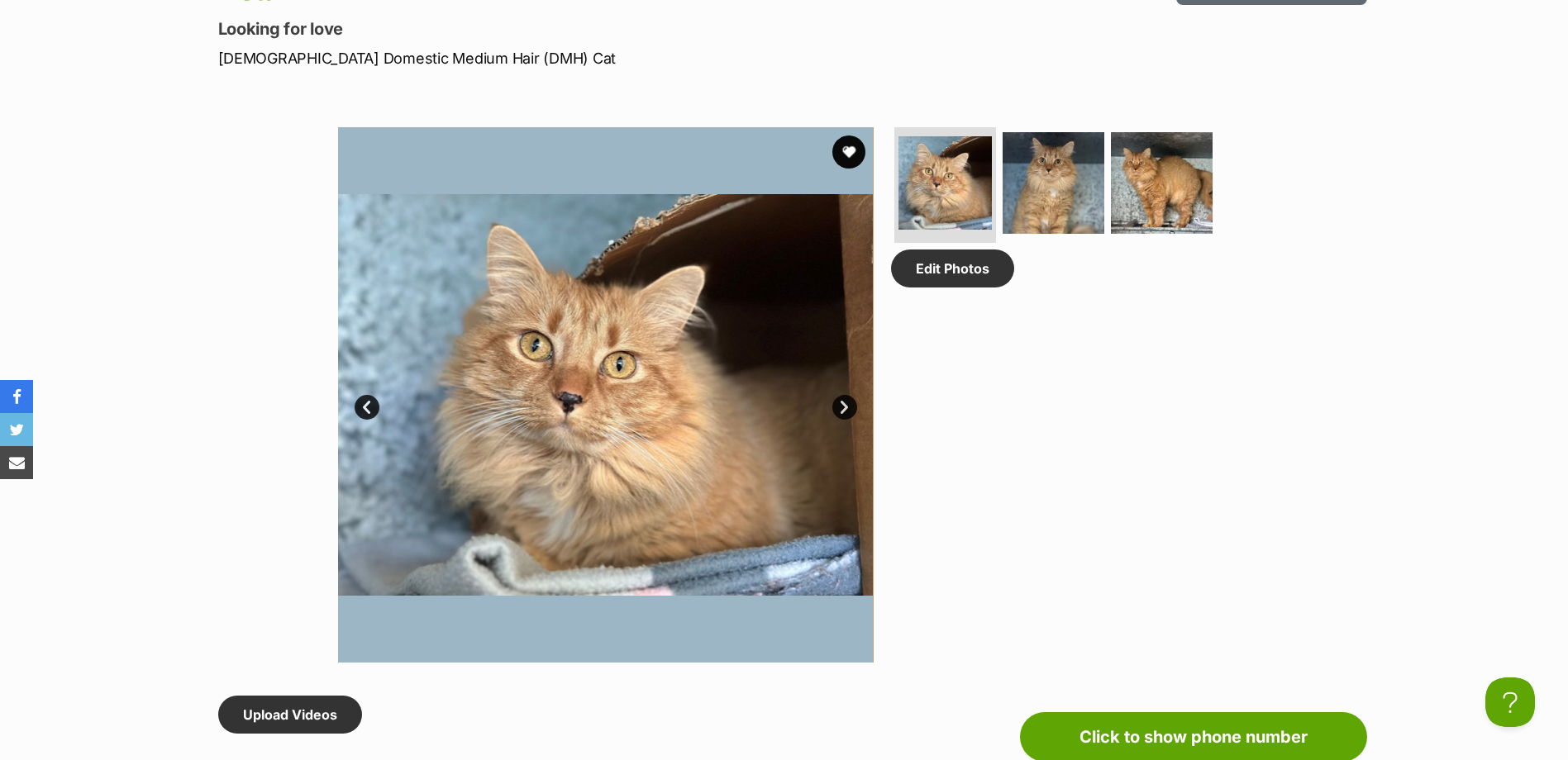
scroll to position [0, 0]
click at [516, 439] on img at bounding box center [606, 395] width 536 height 536
click at [629, 342] on img at bounding box center [606, 395] width 536 height 536
click at [1067, 181] on img at bounding box center [1054, 183] width 107 height 107
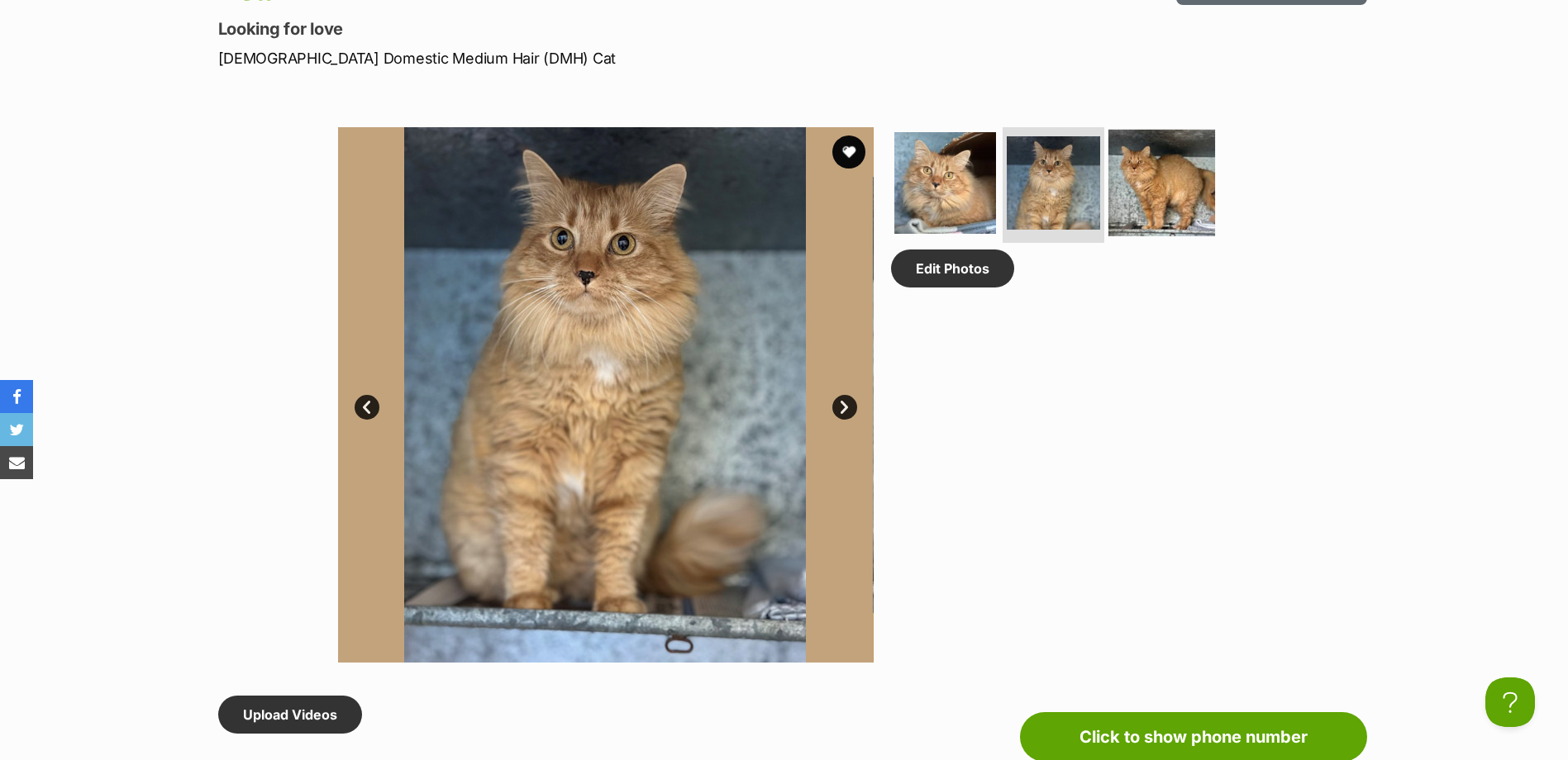
click at [1197, 177] on img at bounding box center [1162, 183] width 107 height 107
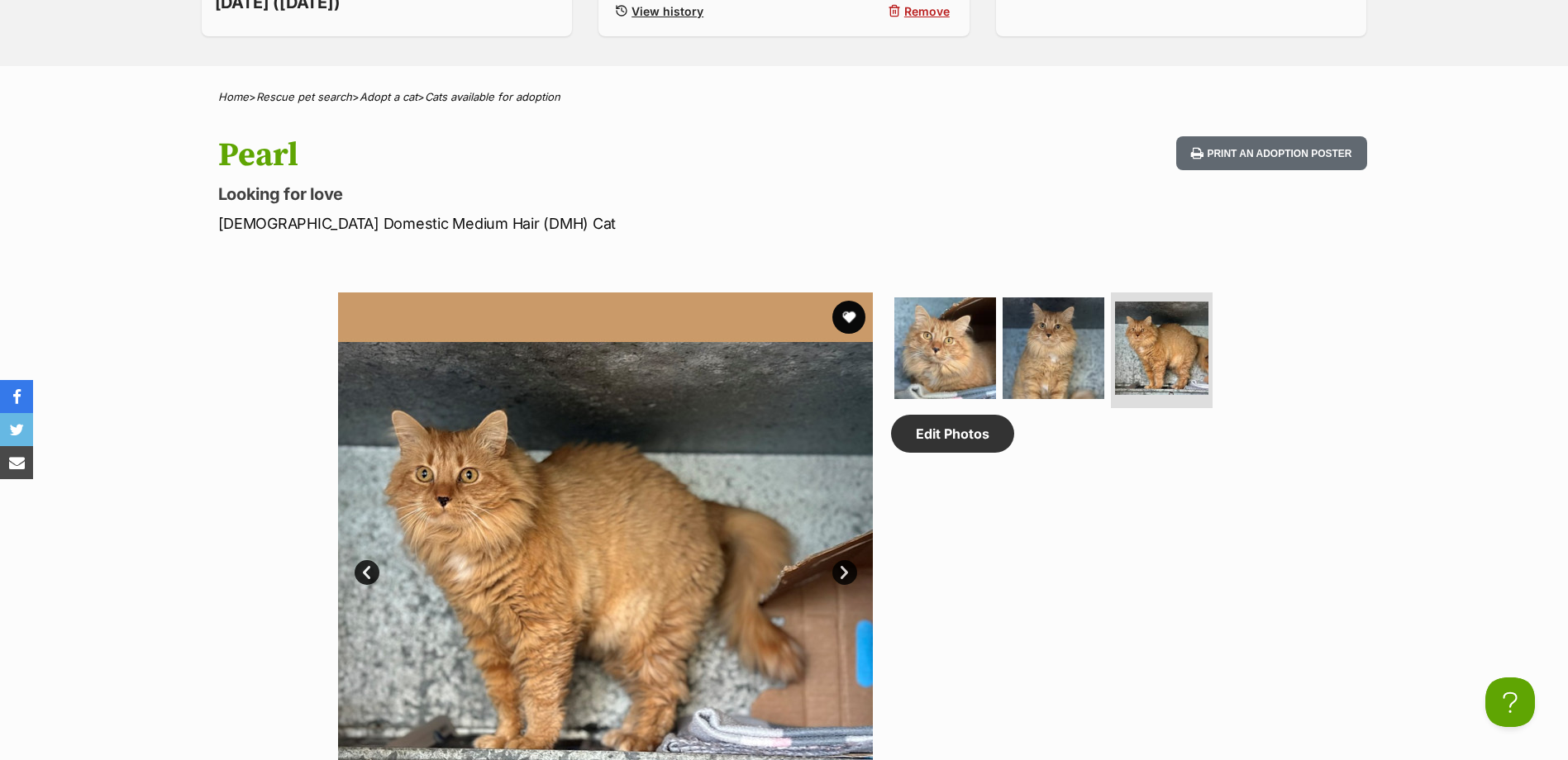
scroll to position [414, 0]
